Goal: Information Seeking & Learning: Learn about a topic

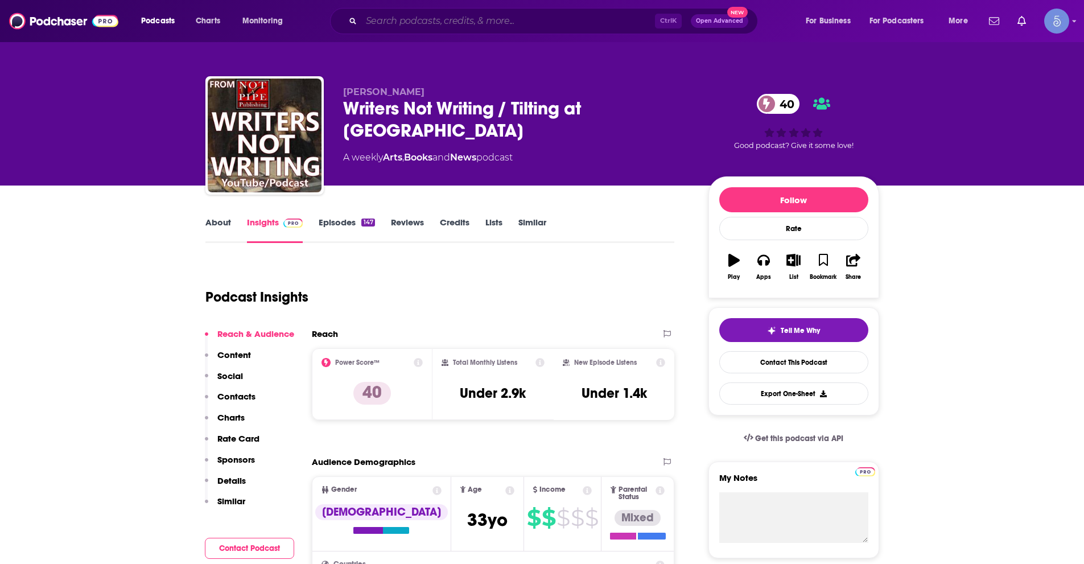
click at [540, 22] on input "Search podcasts, credits, & more..." at bounding box center [508, 21] width 294 height 18
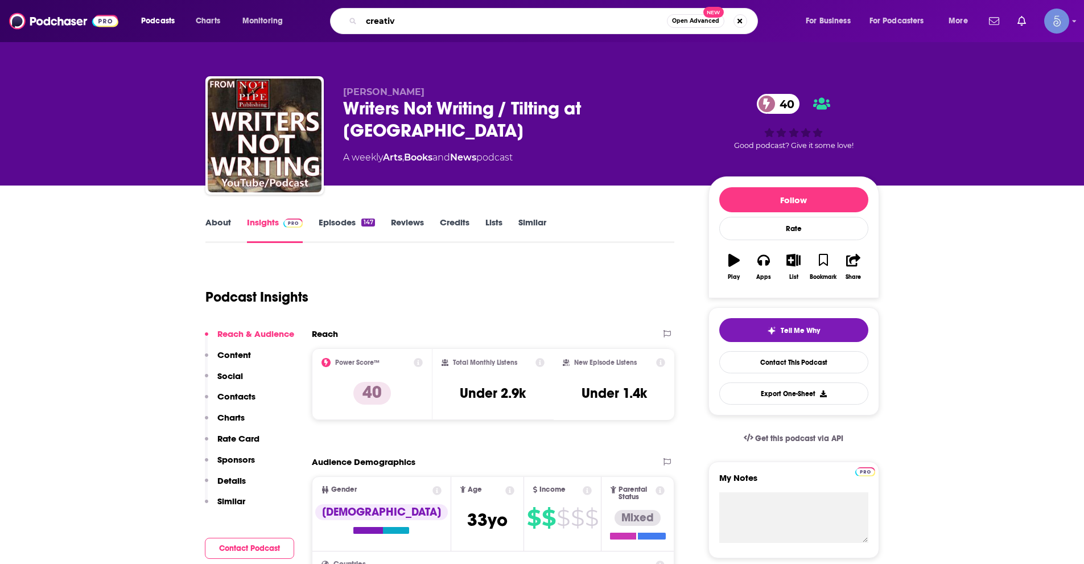
type input "creative"
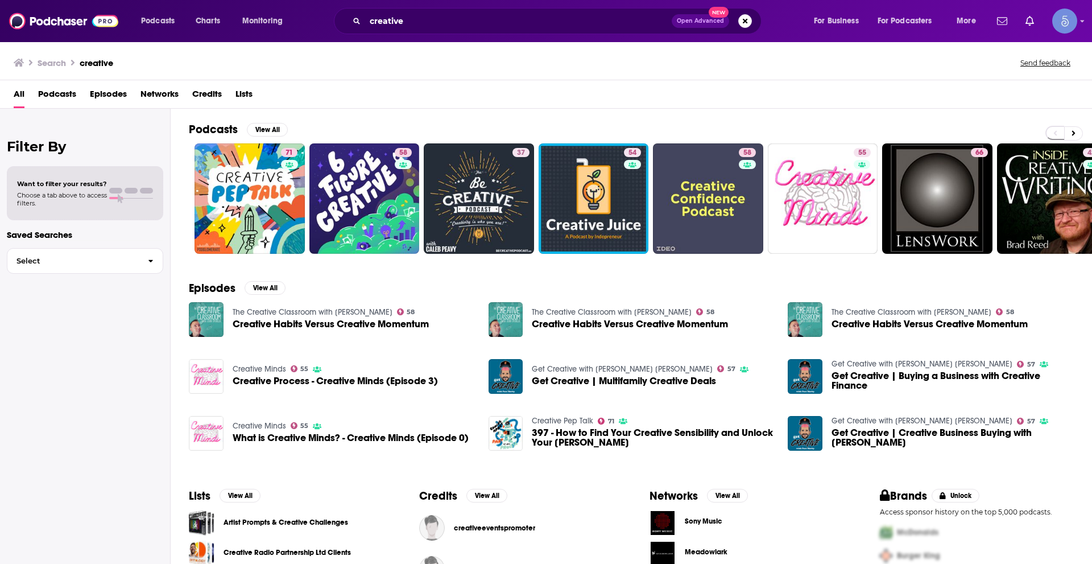
click at [59, 96] on span "Podcasts" at bounding box center [57, 96] width 38 height 23
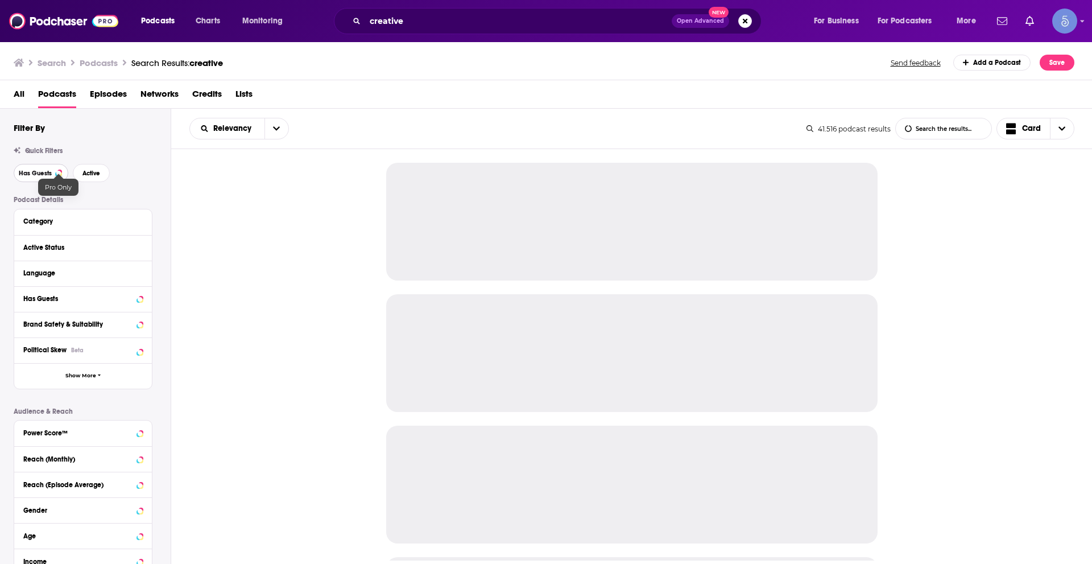
click at [37, 168] on button "Has Guests" at bounding box center [41, 173] width 55 height 18
click at [100, 168] on button "Active" at bounding box center [91, 173] width 37 height 18
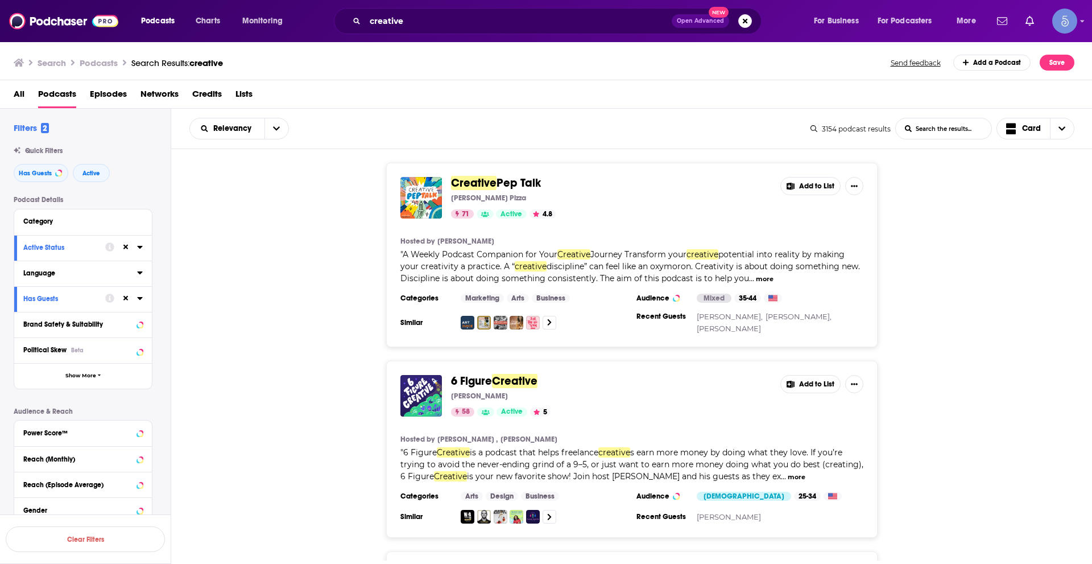
click at [142, 272] on icon at bounding box center [140, 272] width 6 height 9
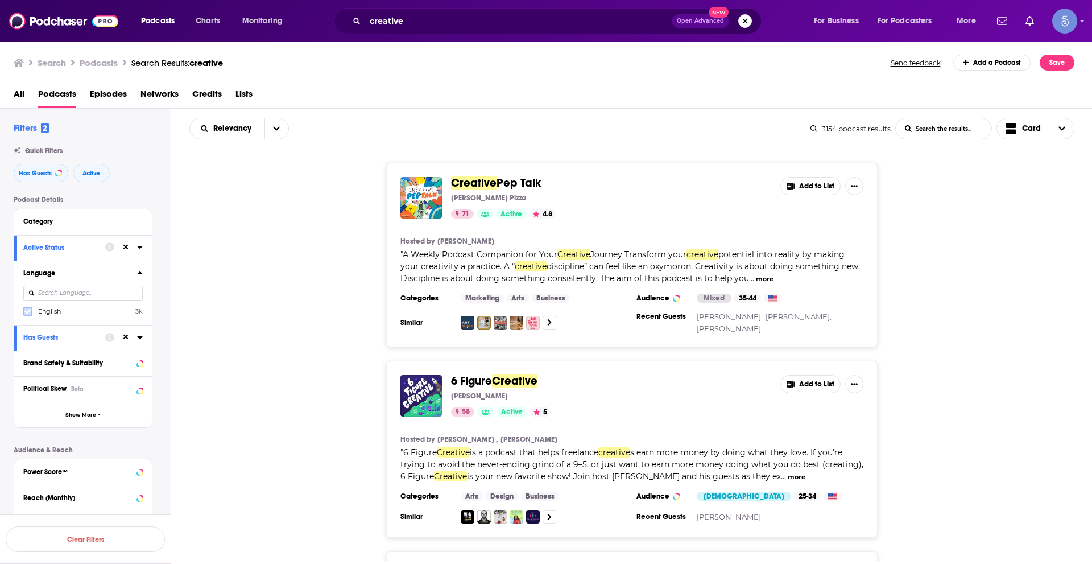
click at [29, 309] on icon at bounding box center [27, 311] width 7 height 7
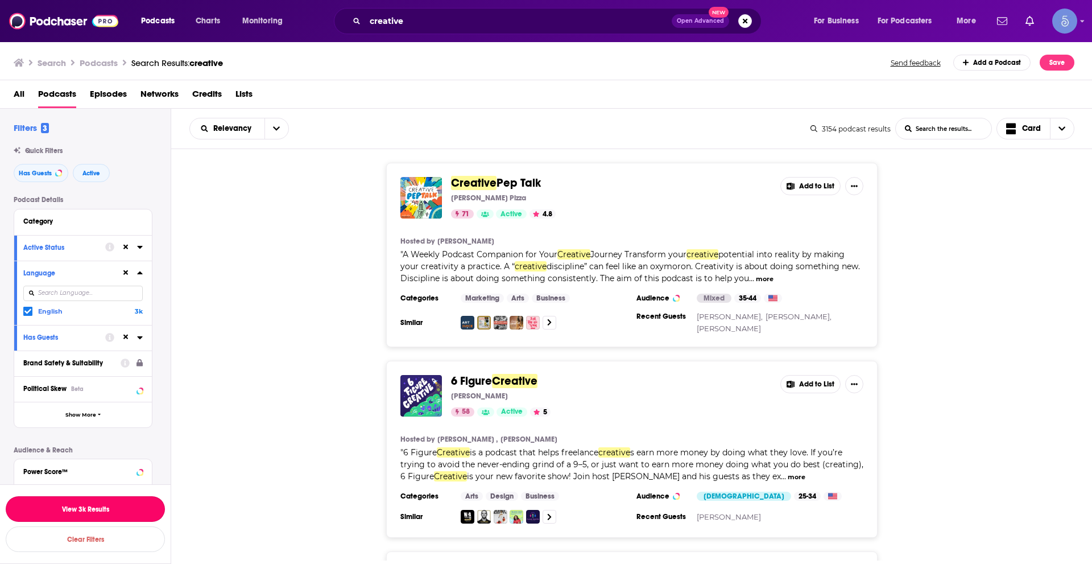
click at [137, 504] on button "View 3k Results" at bounding box center [85, 509] width 159 height 26
